Goal: Task Accomplishment & Management: Manage account settings

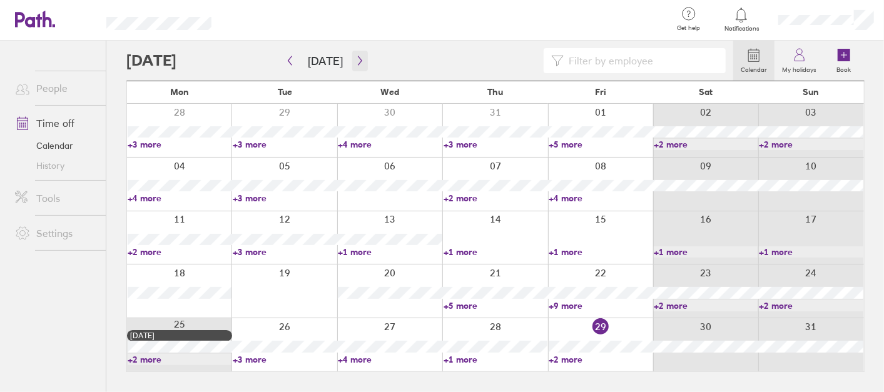
click at [357, 55] on button "button" at bounding box center [360, 61] width 16 height 21
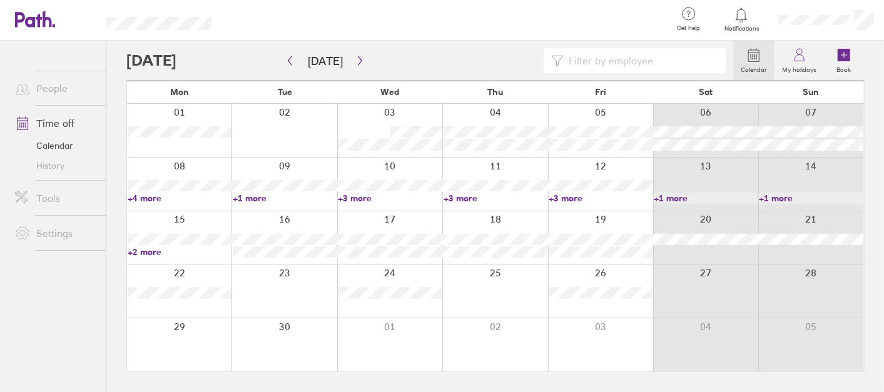
click at [358, 201] on link "+3 more" at bounding box center [390, 198] width 104 height 11
click at [355, 200] on link "+3 more" at bounding box center [390, 198] width 104 height 11
click at [150, 252] on link "+2 more" at bounding box center [180, 252] width 104 height 11
